Goal: Transaction & Acquisition: Subscribe to service/newsletter

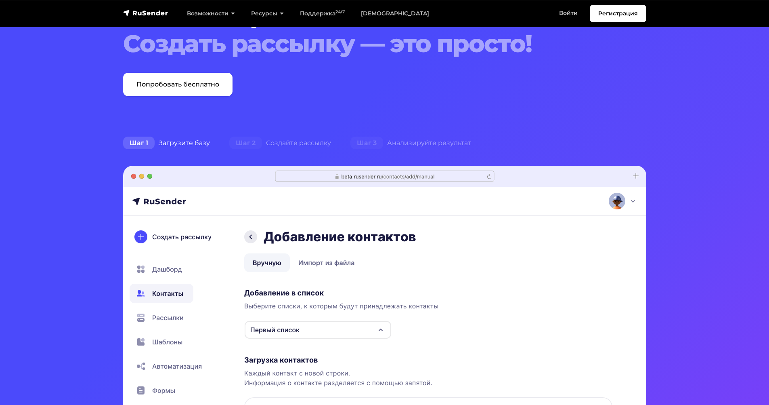
scroll to position [162, 0]
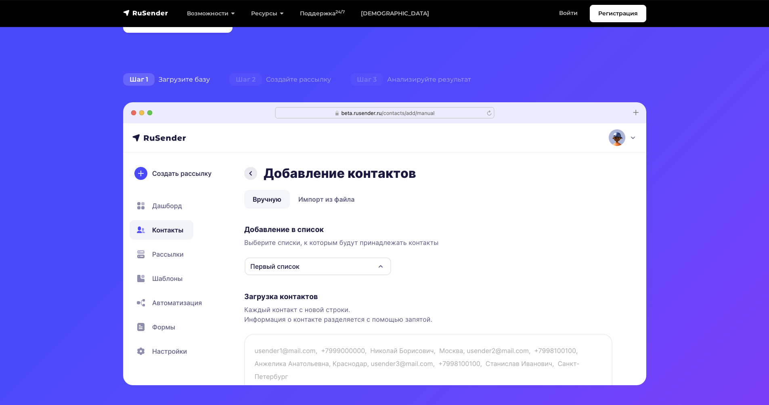
click at [305, 199] on img at bounding box center [385, 243] width 524 height 283
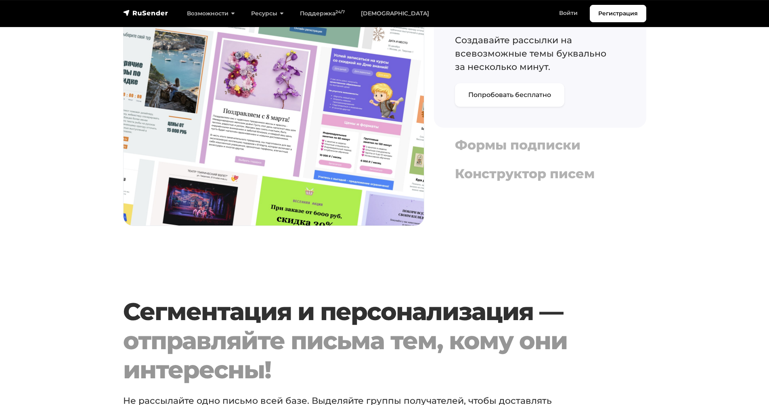
scroll to position [969, 0]
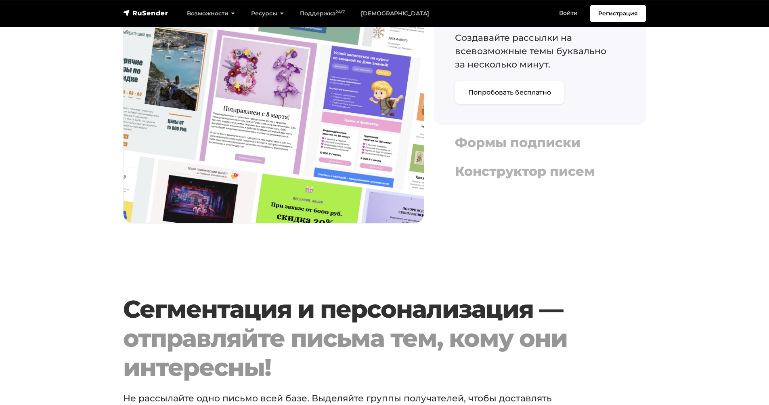
click at [12, 96] on section "Все самое нужное для email маркетинга, продаж и аналитики Адаптивные шаблоны Со…" at bounding box center [384, 46] width 769 height 374
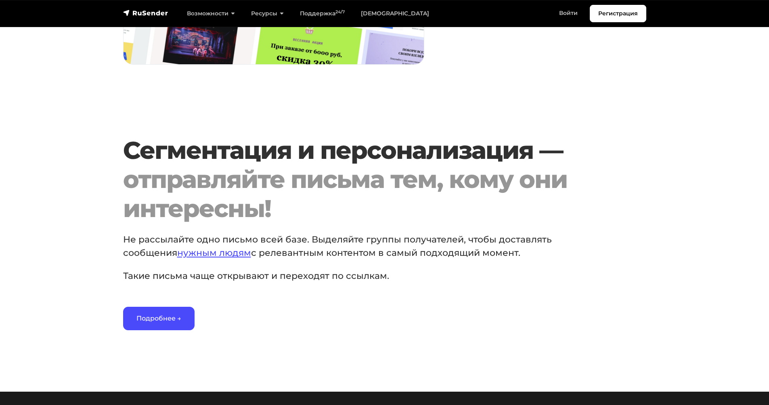
scroll to position [1131, 0]
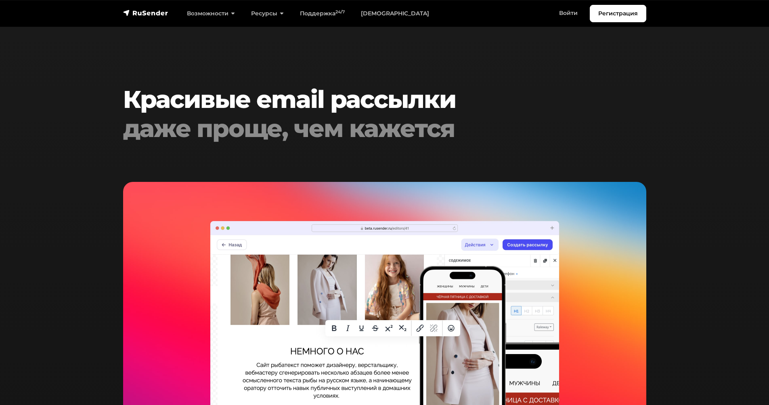
scroll to position [1535, 0]
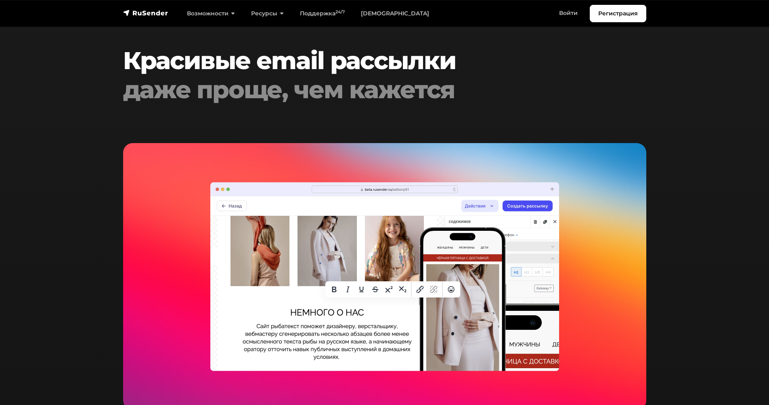
click at [41, 52] on section "Красивые email рассылки даже проще, чем кажется Конструктор писем [PERSON_NAME]…" at bounding box center [384, 347] width 769 height 725
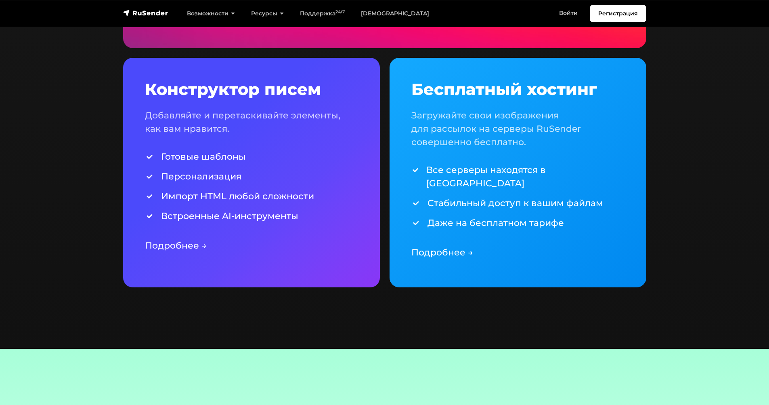
scroll to position [1898, 0]
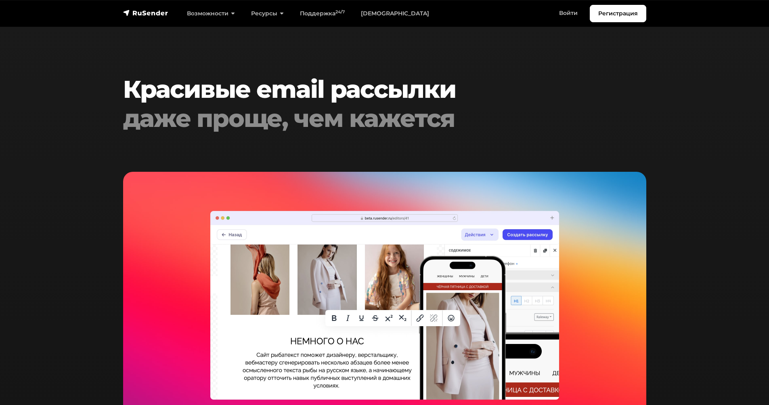
scroll to position [1505, 0]
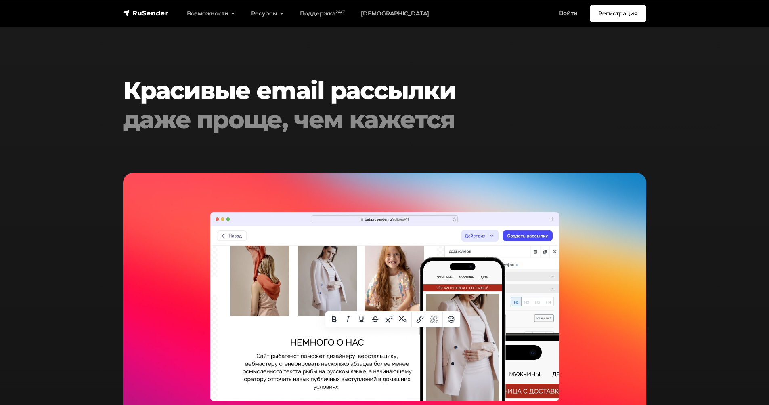
click at [149, 88] on h2 "Красивые email рассылки даже проще, чем кажется" at bounding box center [362, 105] width 479 height 58
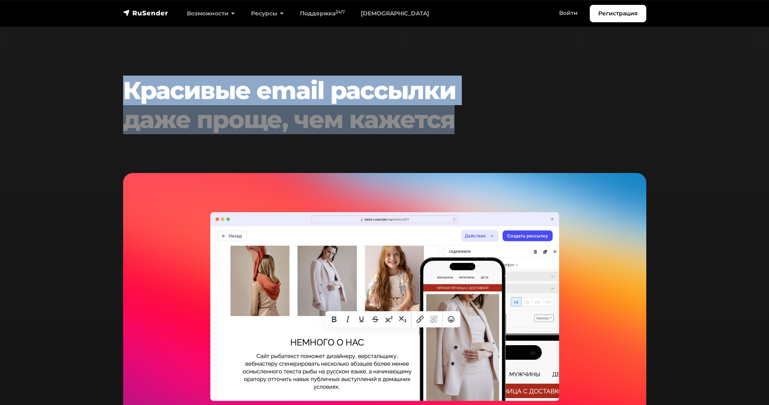
drag, startPoint x: 149, startPoint y: 88, endPoint x: 416, endPoint y: 124, distance: 269.4
click at [416, 124] on h2 "Красивые email рассылки даже проще, чем кажется" at bounding box center [362, 105] width 479 height 58
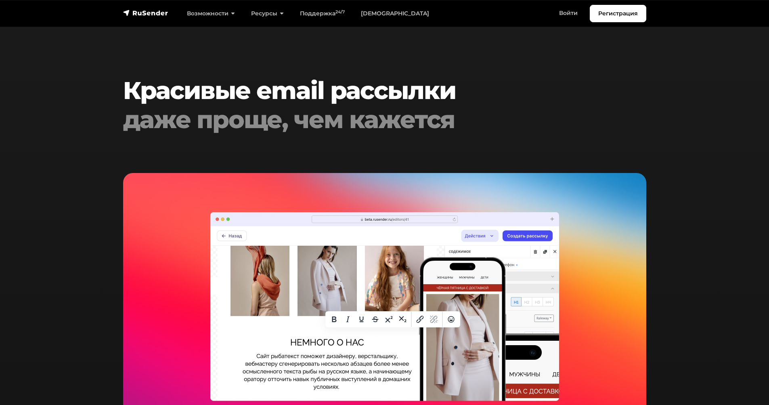
click at [723, 163] on section "Красивые email рассылки даже проще, чем кажется Конструктор писем [PERSON_NAME]…" at bounding box center [384, 377] width 769 height 725
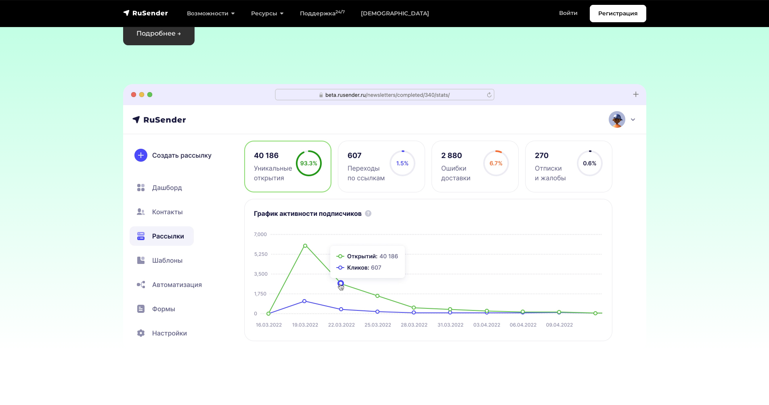
scroll to position [2357, 0]
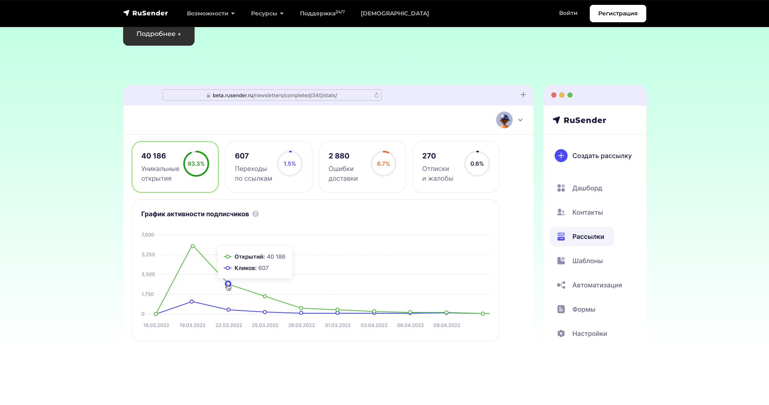
drag, startPoint x: 579, startPoint y: 187, endPoint x: 456, endPoint y: 181, distance: 122.9
click at [456, 181] on img at bounding box center [273, 217] width 524 height 267
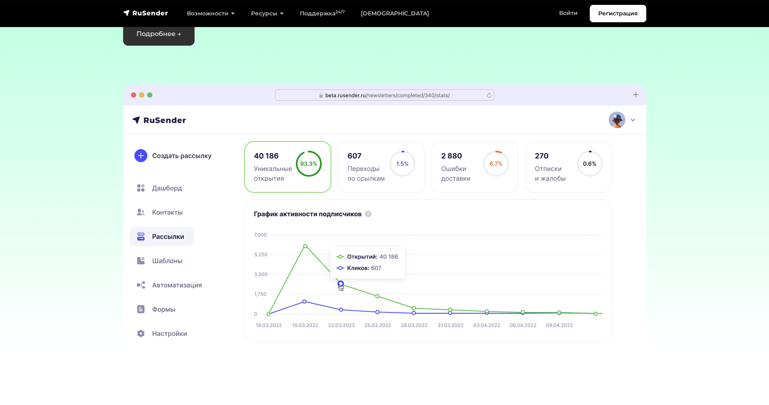
drag, startPoint x: 597, startPoint y: 244, endPoint x: 420, endPoint y: 229, distance: 178.3
click at [420, 229] on div at bounding box center [123, 217] width 3199 height 267
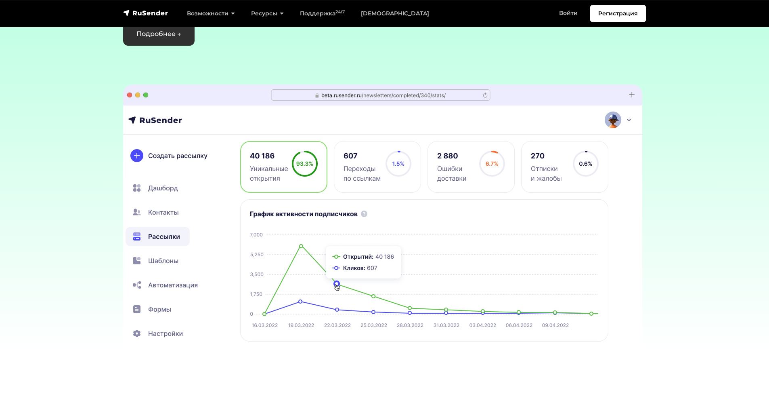
drag, startPoint x: 519, startPoint y: 235, endPoint x: 370, endPoint y: 205, distance: 151.5
click at [370, 205] on img at bounding box center [381, 217] width 524 height 267
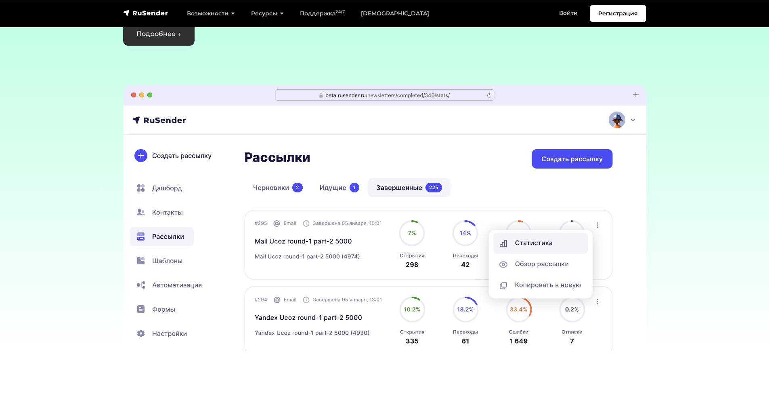
drag, startPoint x: 494, startPoint y: 228, endPoint x: 344, endPoint y: 212, distance: 150.6
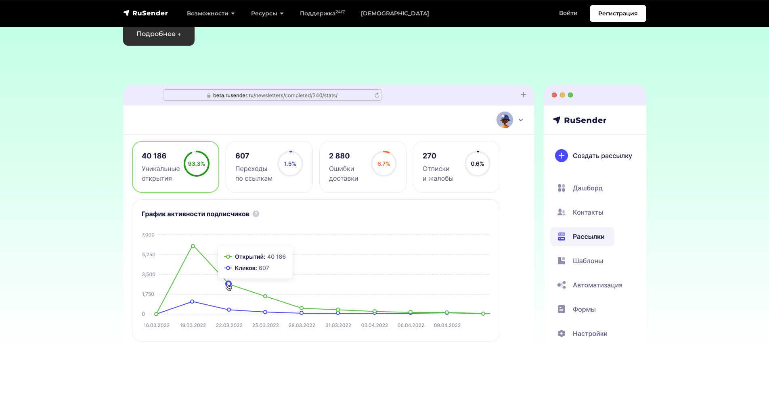
drag, startPoint x: 480, startPoint y: 224, endPoint x: 330, endPoint y: 218, distance: 150.4
click at [330, 218] on img at bounding box center [273, 217] width 524 height 267
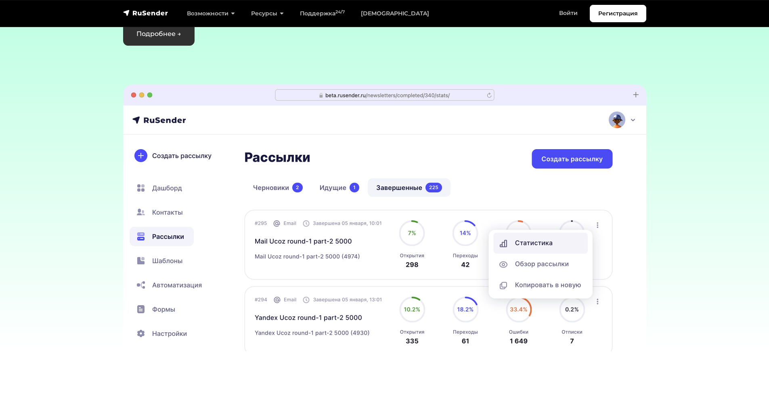
drag, startPoint x: 485, startPoint y: 221, endPoint x: 303, endPoint y: 209, distance: 182.9
click at [303, 209] on img at bounding box center [385, 217] width 524 height 267
drag, startPoint x: 436, startPoint y: 224, endPoint x: 314, endPoint y: 206, distance: 123.3
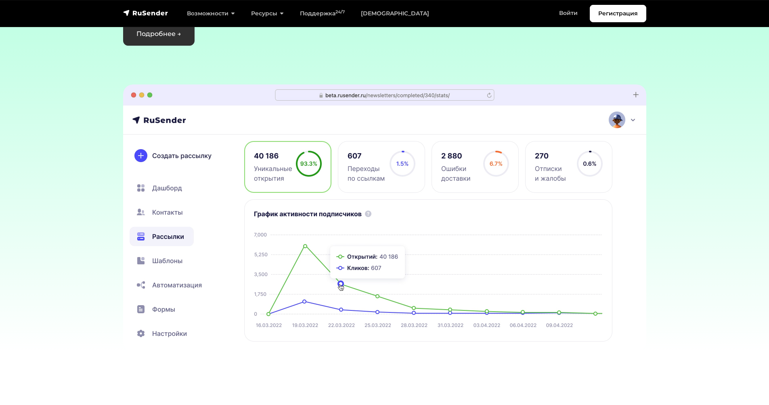
drag, startPoint x: 490, startPoint y: 244, endPoint x: 326, endPoint y: 230, distance: 164.6
click at [326, 230] on img at bounding box center [385, 217] width 524 height 267
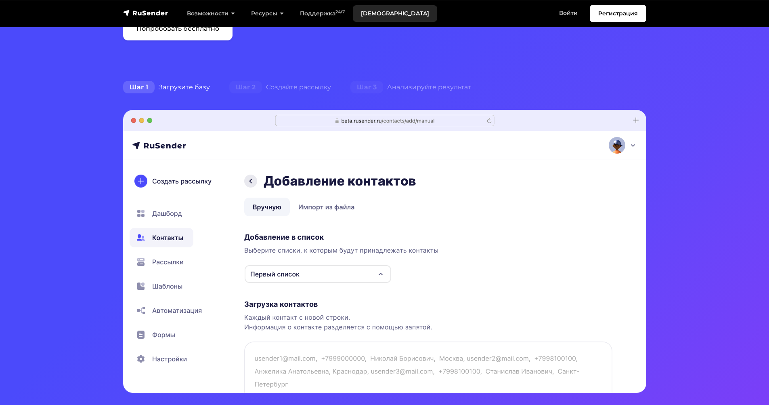
scroll to position [142, 0]
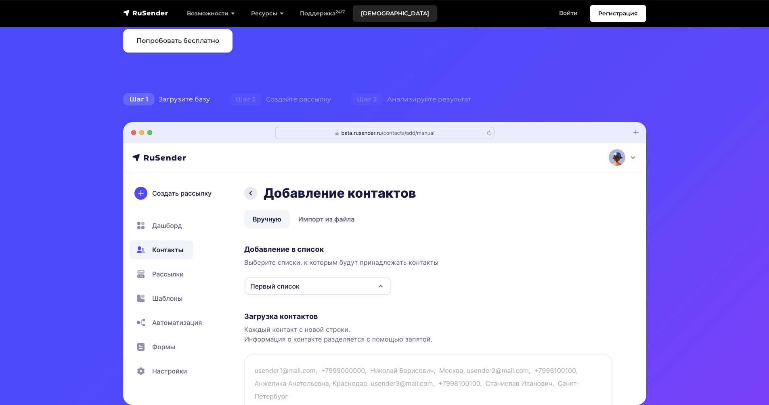
click at [370, 20] on link "[DEMOGRAPHIC_DATA]" at bounding box center [395, 13] width 84 height 17
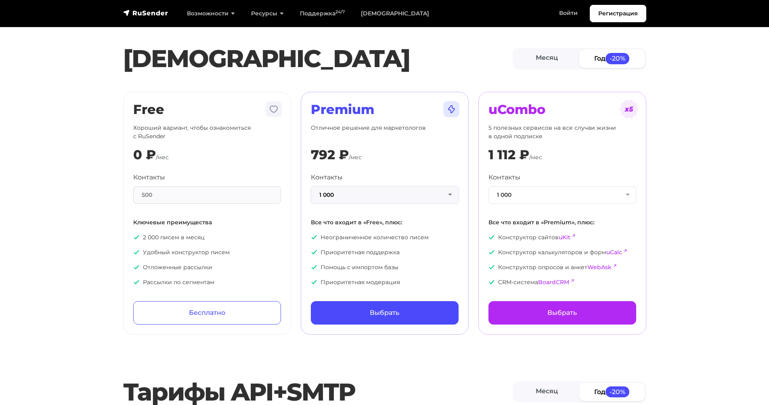
click at [426, 197] on button "1 000" at bounding box center [385, 194] width 148 height 17
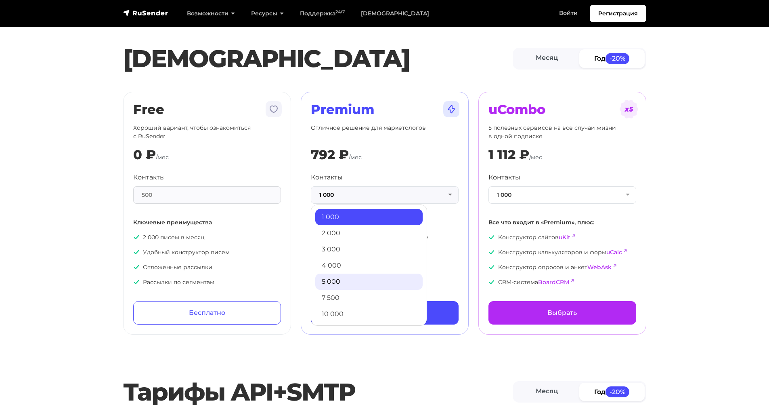
click at [341, 278] on link "5 000" at bounding box center [368, 281] width 107 height 16
